Goal: Task Accomplishment & Management: Manage account settings

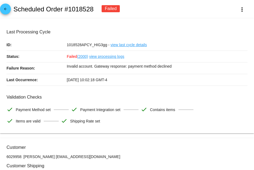
scroll to position [489, 0]
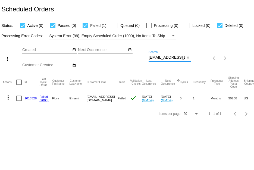
drag, startPoint x: 179, startPoint y: 58, endPoint x: 106, endPoint y: 48, distance: 73.8
click at [106, 48] on div "more_vert Oct Jan Feb Mar Apr 1" at bounding box center [127, 56] width 254 height 34
paste input "Patsylamb@juno"
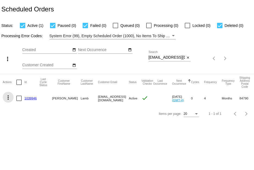
click at [7, 99] on mat-icon "more_vert" at bounding box center [8, 97] width 7 height 7
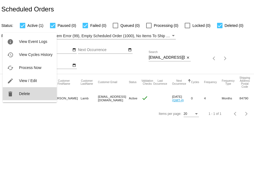
click at [9, 96] on mat-icon "delete" at bounding box center [10, 94] width 7 height 7
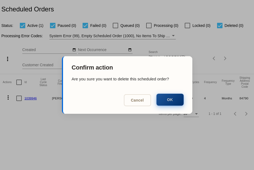
click at [165, 100] on button "OK" at bounding box center [169, 100] width 27 height 12
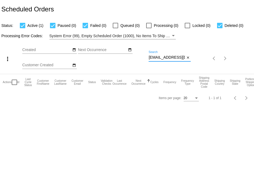
scroll to position [0, 0]
drag, startPoint x: 149, startPoint y: 55, endPoint x: 240, endPoint y: 54, distance: 91.8
click at [240, 54] on div "more_vert Oct Jan Feb Mar [DATE]" at bounding box center [127, 56] width 254 height 34
paste input "mojean49@gmail"
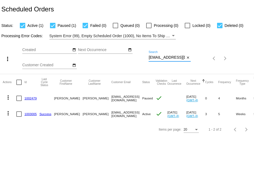
scroll to position [0, 1]
drag, startPoint x: 149, startPoint y: 58, endPoint x: 236, endPoint y: 63, distance: 87.4
click at [236, 63] on div "more_vert Oct Jan Feb Mar [DATE]" at bounding box center [127, 56] width 254 height 34
paste input "att@themattscott"
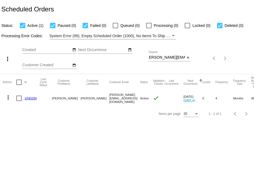
scroll to position [0, 0]
click at [8, 96] on mat-icon "more_vert" at bounding box center [8, 97] width 7 height 7
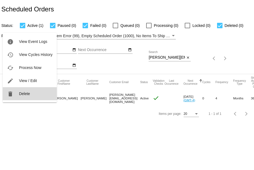
click at [15, 93] on button "delete Delete" at bounding box center [30, 93] width 54 height 13
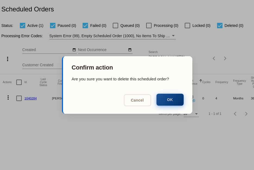
click at [168, 101] on button "OK" at bounding box center [169, 100] width 27 height 12
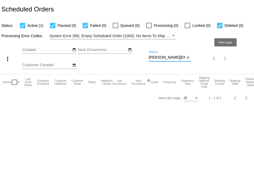
scroll to position [0, 4]
drag, startPoint x: 149, startPoint y: 57, endPoint x: 254, endPoint y: 58, distance: 105.1
click at [254, 58] on div "more_vert Oct Jan Feb Mar [DATE]" at bounding box center [127, 56] width 254 height 34
paste input "katersm15@gmail"
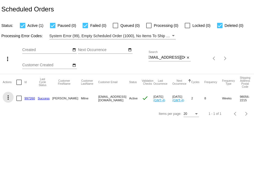
click at [9, 97] on mat-icon "more_vert" at bounding box center [8, 97] width 7 height 7
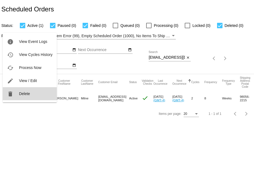
click at [19, 94] on span "Delete" at bounding box center [24, 94] width 11 height 4
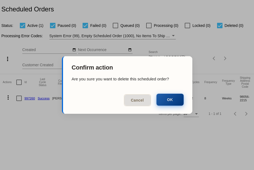
click at [176, 97] on button "OK" at bounding box center [169, 100] width 27 height 12
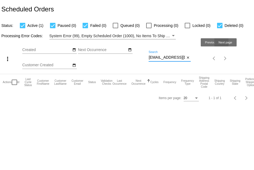
scroll to position [0, 2]
drag, startPoint x: 149, startPoint y: 57, endPoint x: 254, endPoint y: 70, distance: 105.9
click at [254, 70] on div "more_vert Oct Jan Feb Mar [DATE]" at bounding box center [127, 56] width 254 height 34
paste input "medicineman33@msn"
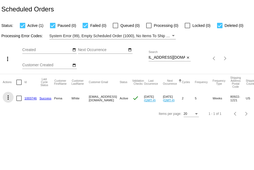
click at [8, 96] on mat-icon "more_vert" at bounding box center [8, 97] width 7 height 7
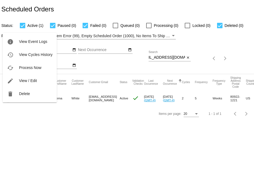
scroll to position [0, 0]
click at [23, 93] on span "Delete" at bounding box center [24, 94] width 11 height 4
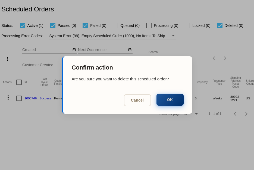
click at [180, 98] on button "OK" at bounding box center [169, 100] width 27 height 12
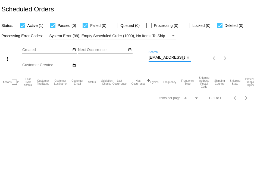
scroll to position [0, 10]
drag, startPoint x: 149, startPoint y: 58, endPoint x: 207, endPoint y: 48, distance: 59.2
click at [207, 50] on div "more_vert Oct Jan Feb Mar [DATE]" at bounding box center [127, 56] width 254 height 34
paste input "caplan.andrea@gmail"
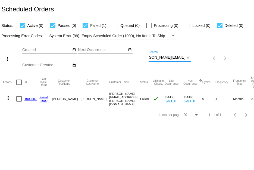
type input "[PERSON_NAME][EMAIL_ADDRESS][PERSON_NAME][DOMAIN_NAME]"
click at [31, 98] on link "1002007" at bounding box center [30, 99] width 12 height 4
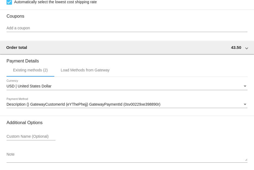
scroll to position [516, 0]
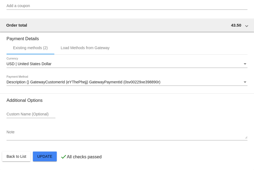
click at [51, 81] on span "Description () GatewayCustomerId (eYThePhejj) GatewayPaymentId (0sv00229xe39889…" at bounding box center [84, 82] width 154 height 4
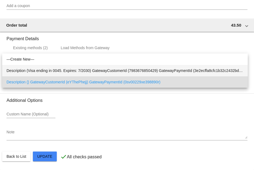
click at [51, 70] on span "Description (Visa ending in 0045. Expires: 7/2030) GatewayCustomerId (798367685…" at bounding box center [125, 70] width 237 height 11
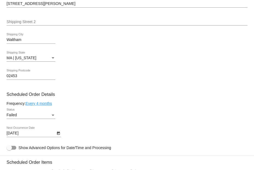
scroll to position [244, 0]
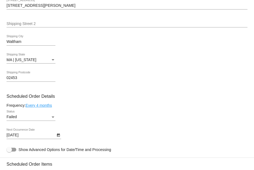
click at [31, 114] on div "Failed Status" at bounding box center [31, 115] width 49 height 11
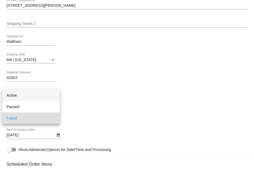
click at [32, 98] on span "Active" at bounding box center [31, 95] width 49 height 11
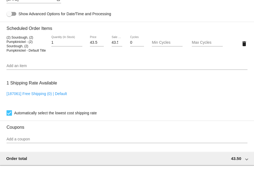
scroll to position [520, 0]
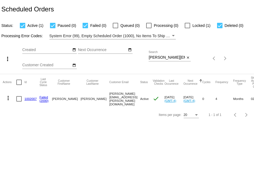
click at [8, 96] on mat-icon "more_vert" at bounding box center [8, 98] width 7 height 7
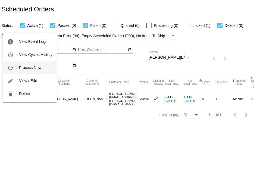
click at [10, 67] on mat-icon "cached" at bounding box center [10, 68] width 7 height 7
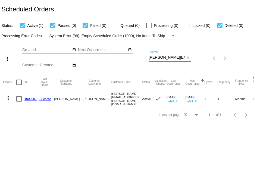
scroll to position [0, 9]
drag, startPoint x: 149, startPoint y: 56, endPoint x: 234, endPoint y: 69, distance: 86.0
click at [234, 69] on div "more_vert Oct Jan Feb Mar [DATE]" at bounding box center [127, 56] width 254 height 34
paste input "bethcone7921"
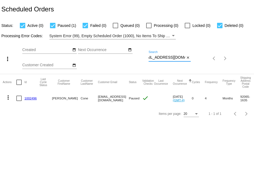
scroll to position [0, 0]
click at [10, 98] on mat-icon "more_vert" at bounding box center [8, 97] width 7 height 7
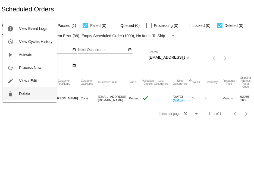
click at [19, 97] on button "delete Delete" at bounding box center [30, 93] width 54 height 13
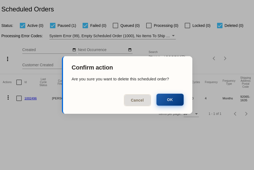
click at [169, 96] on button "OK" at bounding box center [169, 100] width 27 height 12
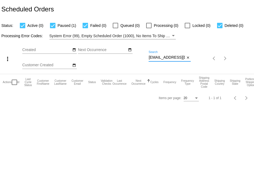
scroll to position [0, 9]
drag, startPoint x: 149, startPoint y: 57, endPoint x: 229, endPoint y: 70, distance: 80.9
click at [229, 70] on div "more_vert Oct Jan Feb Mar [DATE]" at bounding box center [127, 56] width 254 height 34
paste input "gramenke"
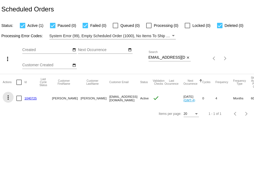
click at [8, 97] on mat-icon "more_vert" at bounding box center [8, 97] width 7 height 7
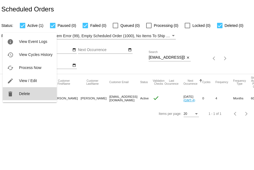
click at [23, 94] on span "Delete" at bounding box center [24, 94] width 11 height 4
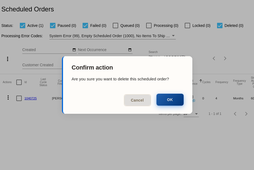
click at [171, 100] on button "OK" at bounding box center [169, 100] width 27 height 12
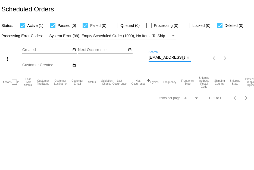
scroll to position [0, 1]
drag, startPoint x: 149, startPoint y: 56, endPoint x: 212, endPoint y: 76, distance: 65.7
click at [212, 76] on app-dashboard-scheduled-orders "Scheduled Orders Status: Active (1) Paused (0) Failed (0) Queued (0) Processing…" at bounding box center [127, 53] width 254 height 106
paste input "rkhappraisals"
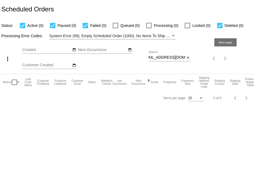
click at [228, 58] on div "more_vert Oct Jan Feb Mar [DATE]" at bounding box center [127, 56] width 254 height 34
click at [157, 62] on div "[EMAIL_ADDRESS][DOMAIN_NAME] Search close" at bounding box center [170, 58] width 42 height 15
drag, startPoint x: 148, startPoint y: 57, endPoint x: 155, endPoint y: 58, distance: 6.3
click at [155, 58] on div "more_vert Oct Jan Feb Mar [DATE]" at bounding box center [127, 56] width 254 height 34
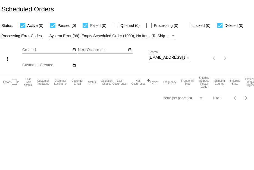
click at [153, 58] on input "[EMAIL_ADDRESS][DOMAIN_NAME]" at bounding box center [167, 57] width 36 height 4
drag, startPoint x: 149, startPoint y: 57, endPoint x: 190, endPoint y: 64, distance: 40.8
click at [190, 64] on div "[EMAIL_ADDRESS][DOMAIN_NAME] Search close" at bounding box center [170, 58] width 42 height 15
drag, startPoint x: 184, startPoint y: 56, endPoint x: 106, endPoint y: 58, distance: 78.3
click at [106, 58] on div "more_vert Oct Jan Feb Mar [DATE]" at bounding box center [127, 56] width 254 height 34
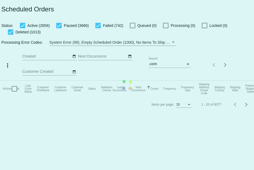
click at [155, 81] on mat-table "Actions Id Last Cycle Status Customer FirstName Customer LastName Customer Emai…" at bounding box center [127, 89] width 254 height 16
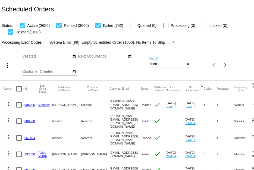
drag, startPoint x: 161, startPoint y: 64, endPoint x: 138, endPoint y: 60, distance: 23.1
click at [138, 60] on div "more_vert Oct Jan Feb Mar [DATE]" at bounding box center [127, 63] width 254 height 34
paste input "[EMAIL_ADDRESS]"
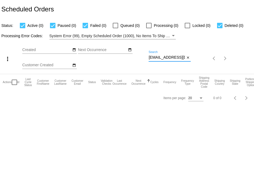
scroll to position [0, 2]
drag, startPoint x: 149, startPoint y: 58, endPoint x: 254, endPoint y: 77, distance: 106.0
click at [254, 77] on app-dashboard-scheduled-orders "Scheduled Orders Status: Active (0) Paused (0) Failed (0) Queued (0) Processing…" at bounding box center [127, 53] width 254 height 106
paste input "sandidance64"
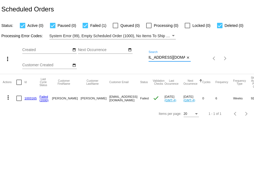
click at [8, 101] on button "more_vert" at bounding box center [8, 97] width 11 height 11
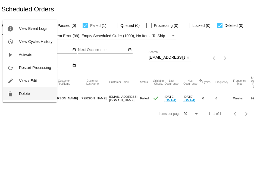
click at [17, 98] on button "delete Delete" at bounding box center [30, 93] width 54 height 13
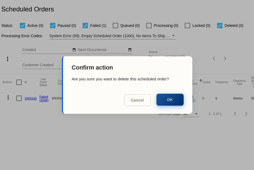
click at [177, 98] on button "OK" at bounding box center [169, 100] width 27 height 12
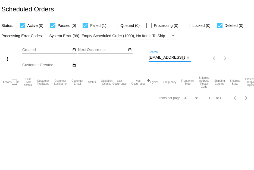
scroll to position [0, 10]
drag, startPoint x: 149, startPoint y: 57, endPoint x: 254, endPoint y: 58, distance: 104.6
click at [254, 58] on div "more_vert Oct Jan Feb Mar [DATE]" at bounding box center [127, 56] width 254 height 34
paste input "[PERSON_NAME][EMAIL_ADDRESS][PERSON_NAME]"
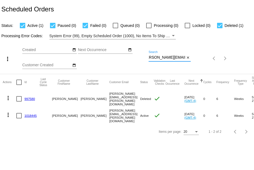
type input "[PERSON_NAME][EMAIL_ADDRESS][PERSON_NAME][DOMAIN_NAME]"
click at [8, 115] on mat-icon "more_vert" at bounding box center [8, 115] width 7 height 7
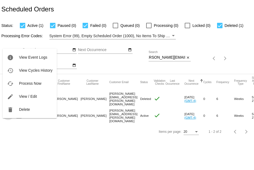
scroll to position [0, 0]
click at [22, 141] on div at bounding box center [127, 85] width 254 height 170
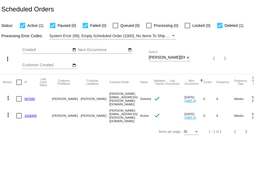
click at [33, 114] on link "1018445" at bounding box center [30, 116] width 12 height 4
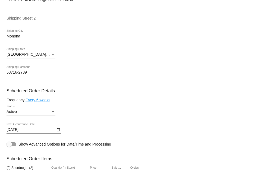
scroll to position [190, 0]
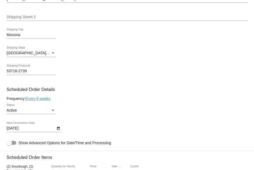
click at [33, 112] on div "Active" at bounding box center [29, 110] width 44 height 4
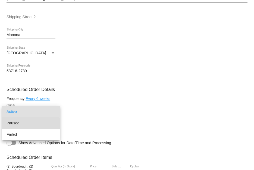
click at [30, 124] on span "Paused" at bounding box center [31, 122] width 49 height 11
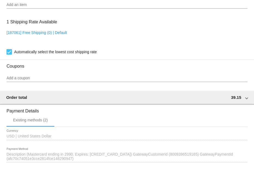
scroll to position [460, 0]
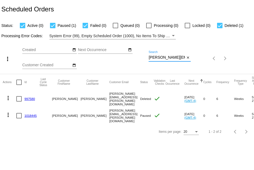
scroll to position [0, 6]
drag, startPoint x: 149, startPoint y: 58, endPoint x: 229, endPoint y: 69, distance: 80.6
click at [229, 69] on div "more_vert Oct Jan Feb Mar [DATE]" at bounding box center [127, 56] width 254 height 34
paste input "Sharon.scarf10"
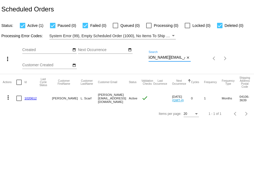
click at [6, 98] on mat-icon "more_vert" at bounding box center [8, 97] width 7 height 7
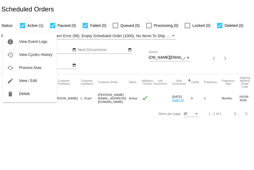
scroll to position [0, 0]
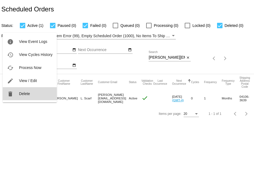
click at [12, 95] on mat-icon "delete" at bounding box center [10, 94] width 7 height 7
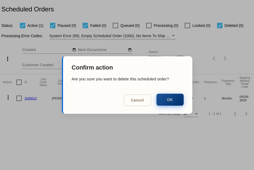
click at [165, 98] on button "OK" at bounding box center [169, 100] width 27 height 12
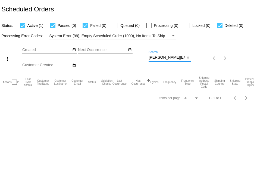
scroll to position [0, 10]
drag, startPoint x: 150, startPoint y: 58, endPoint x: 202, endPoint y: 67, distance: 52.7
click at [202, 67] on div "more_vert Oct Jan Feb Mar [DATE]" at bounding box center [127, 56] width 254 height 34
paste input "ljenkins0311"
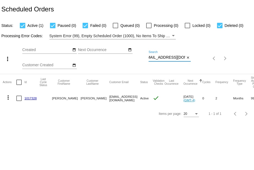
type input "ljenkins0311@gmail.com"
click at [8, 99] on mat-icon "more_vert" at bounding box center [8, 97] width 7 height 7
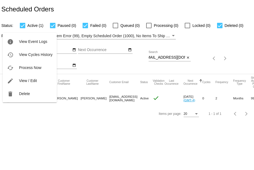
scroll to position [0, 0]
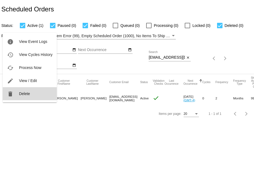
click at [17, 93] on button "delete Delete" at bounding box center [30, 93] width 54 height 13
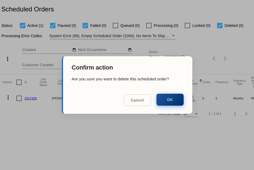
click at [173, 100] on button "OK" at bounding box center [169, 100] width 27 height 12
